Goal: Task Accomplishment & Management: Use online tool/utility

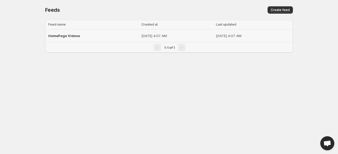
click at [144, 37] on p "[DATE] 4:07 AM" at bounding box center [178, 35] width 72 height 5
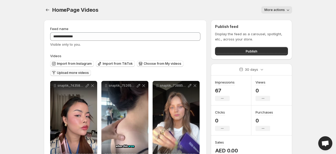
click at [78, 71] on span "Upload more videos" at bounding box center [73, 73] width 32 height 4
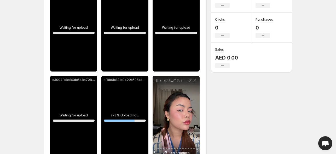
scroll to position [99, 0]
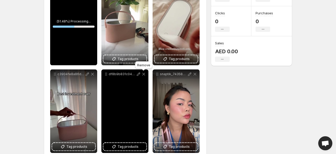
click at [143, 74] on icon at bounding box center [143, 74] width 5 height 5
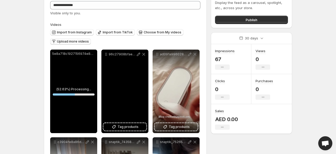
scroll to position [30, 0]
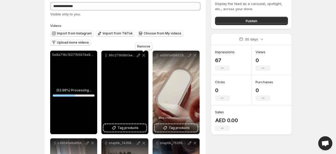
click at [145, 56] on icon at bounding box center [143, 55] width 5 height 5
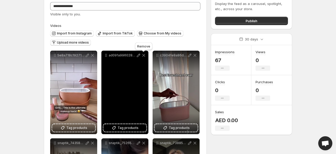
click at [144, 55] on icon at bounding box center [143, 55] width 3 height 3
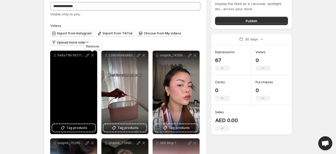
click at [92, 55] on icon at bounding box center [92, 55] width 3 height 3
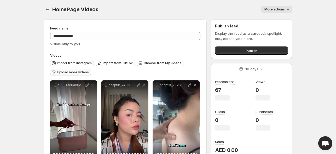
scroll to position [0, 0]
